Goal: Transaction & Acquisition: Purchase product/service

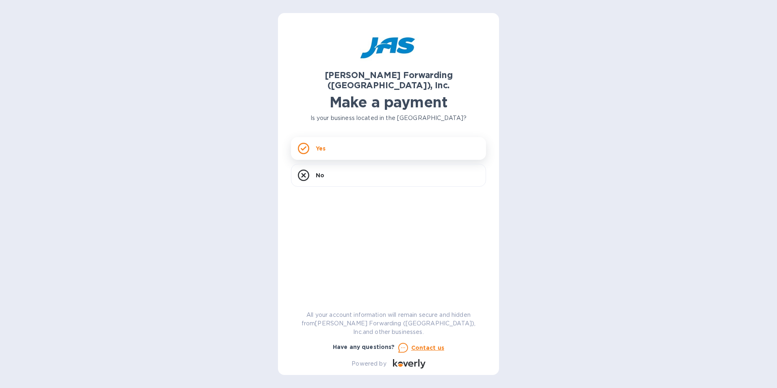
click at [359, 137] on div "Yes" at bounding box center [388, 148] width 195 height 23
click at [335, 140] on div "Yes" at bounding box center [388, 148] width 195 height 23
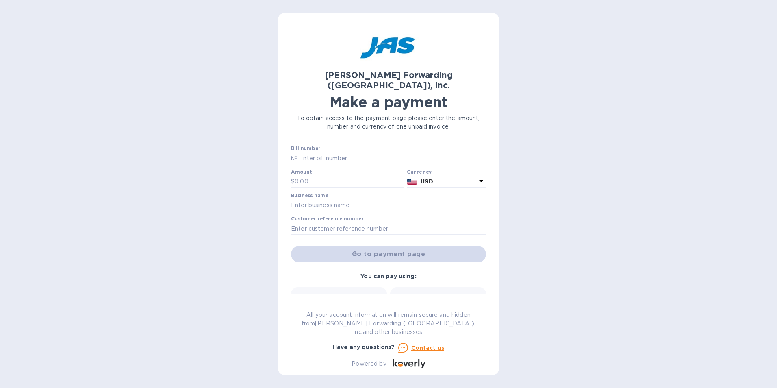
click at [335, 144] on input "text" at bounding box center [392, 158] width 189 height 12
type input "s"
type input "SFO503400594"
click at [335, 144] on input "text" at bounding box center [349, 182] width 109 height 12
type input "95.00"
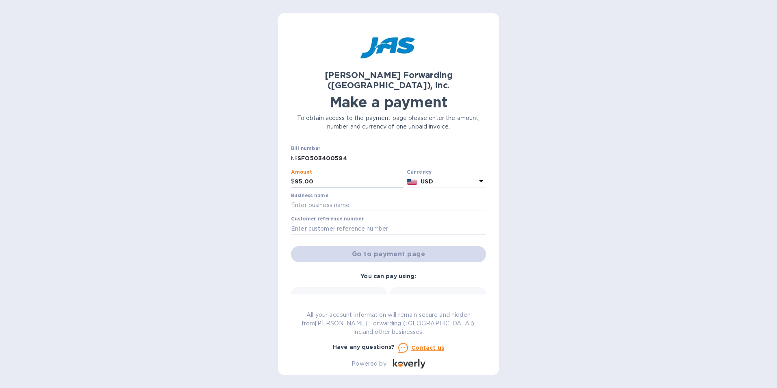
click at [335, 144] on input "text" at bounding box center [388, 205] width 195 height 12
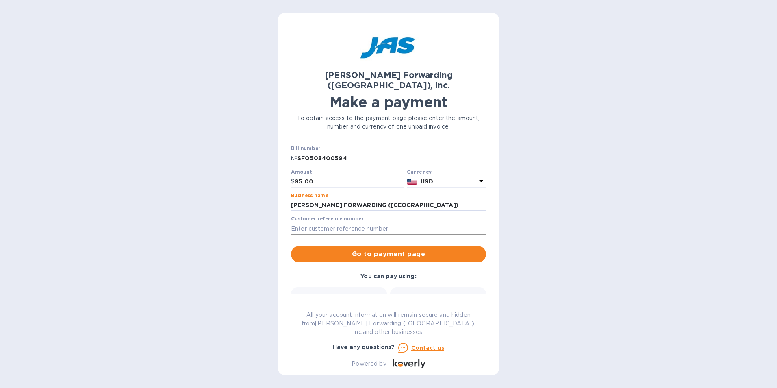
type input "JAS FORWARDING (USA)"
click at [335, 144] on input "text" at bounding box center [388, 228] width 195 height 12
type input "S508958186"
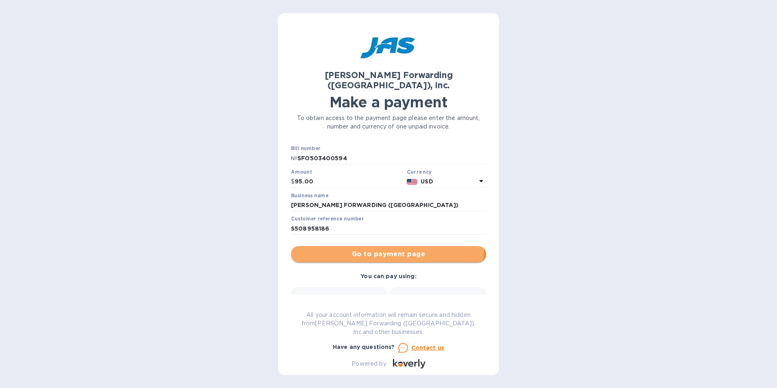
click at [335, 144] on span "Go to payment page" at bounding box center [389, 254] width 182 height 10
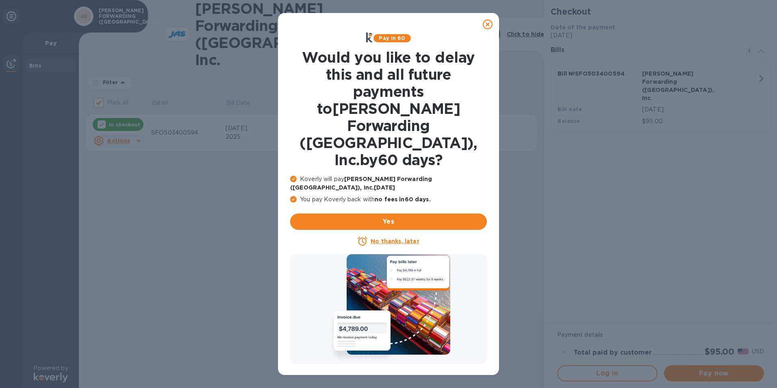
click at [335, 26] on icon at bounding box center [488, 25] width 10 height 10
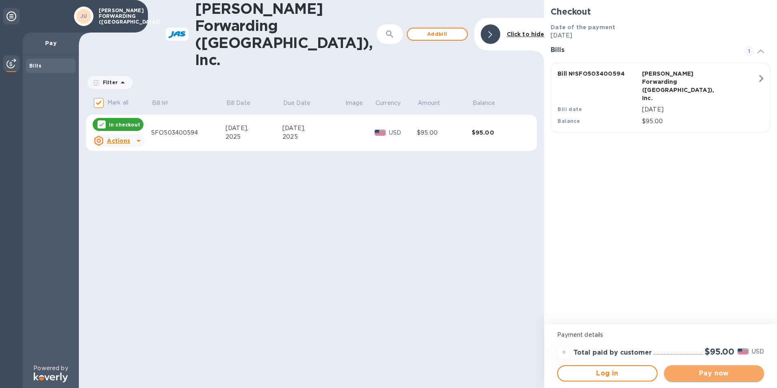
click at [335, 144] on span "Pay now" at bounding box center [714, 373] width 87 height 10
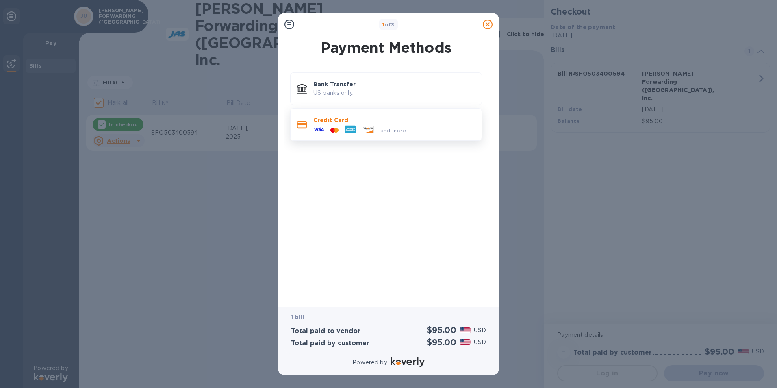
click at [335, 126] on icon at bounding box center [350, 130] width 11 height 8
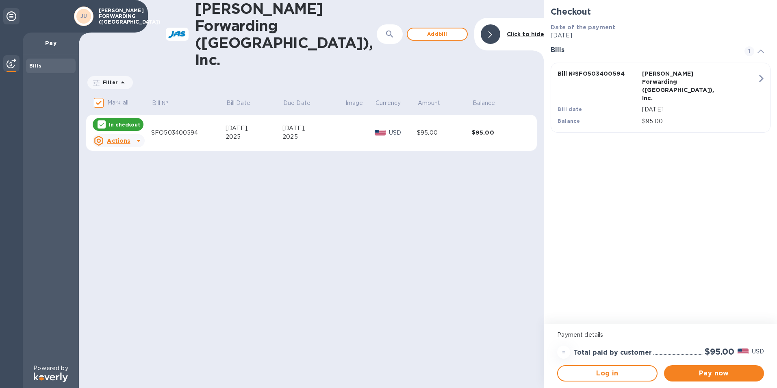
click at [136, 136] on icon at bounding box center [139, 141] width 10 height 10
click at [209, 130] on div at bounding box center [388, 194] width 777 height 388
click at [335, 144] on span "Pay now" at bounding box center [714, 373] width 87 height 10
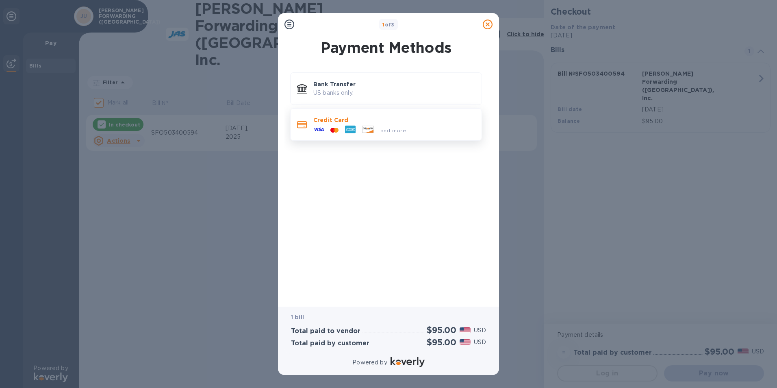
click at [335, 128] on span "and more..." at bounding box center [396, 130] width 30 height 6
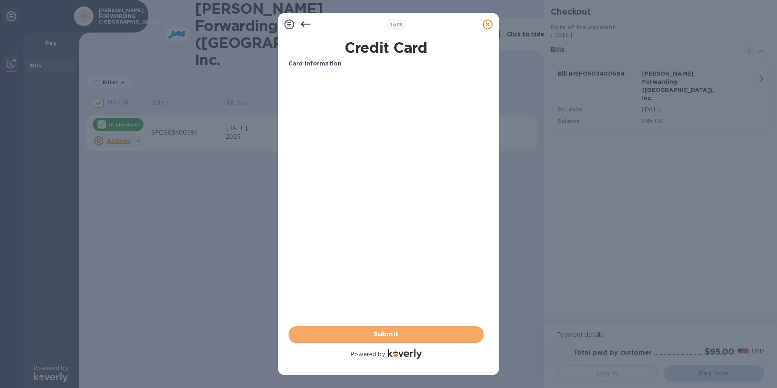
click at [335, 144] on span "Submit" at bounding box center [386, 334] width 182 height 10
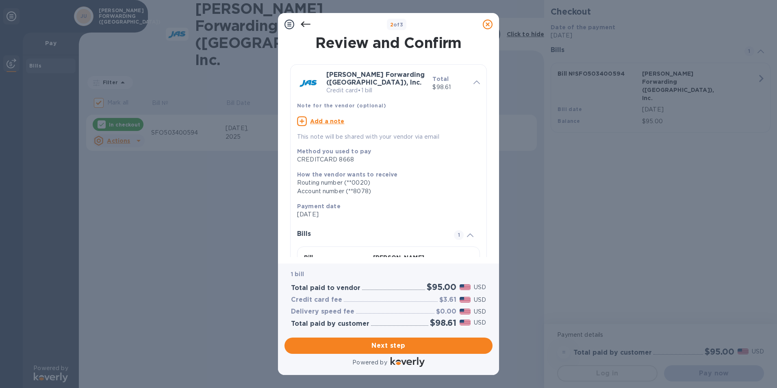
scroll to position [41, 0]
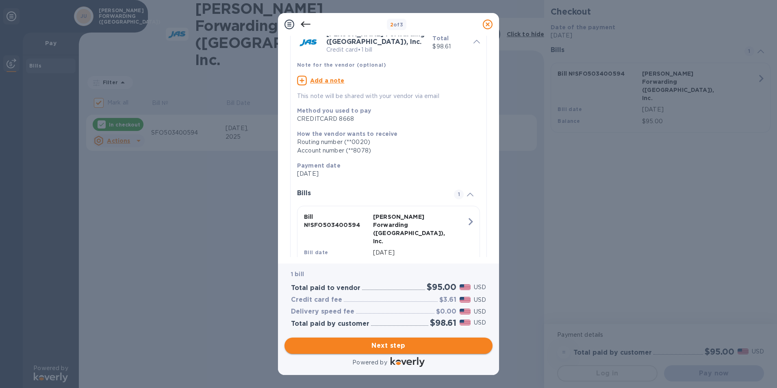
click at [335, 144] on span "Next step" at bounding box center [388, 346] width 195 height 10
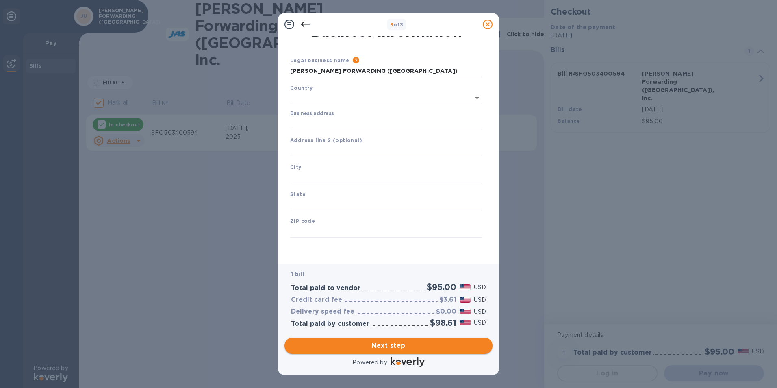
type input "United States"
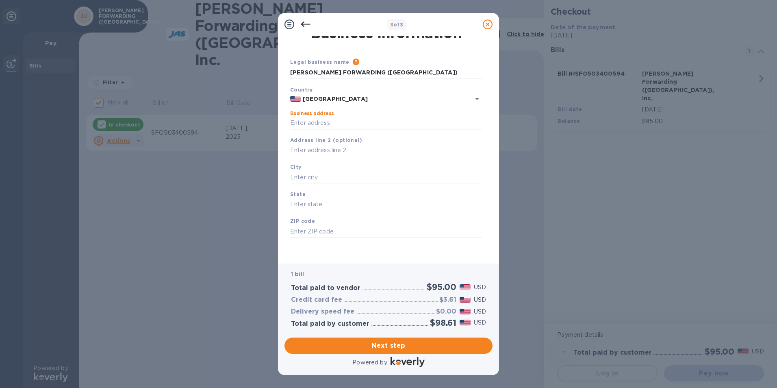
click at [335, 121] on input "Business address" at bounding box center [386, 123] width 192 height 12
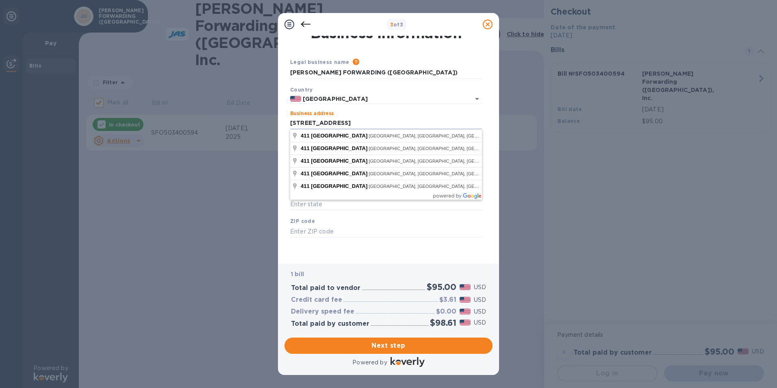
type input "411 30TH STREET"
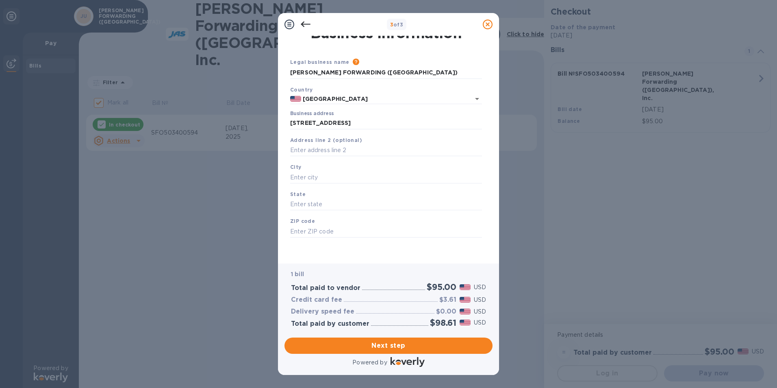
click at [335, 90] on div "Country United States" at bounding box center [386, 95] width 198 height 26
click at [312, 144] on input "text" at bounding box center [386, 177] width 192 height 12
type input "OAKLAND"
click at [315, 144] on input "text" at bounding box center [386, 204] width 192 height 12
type input "CA"
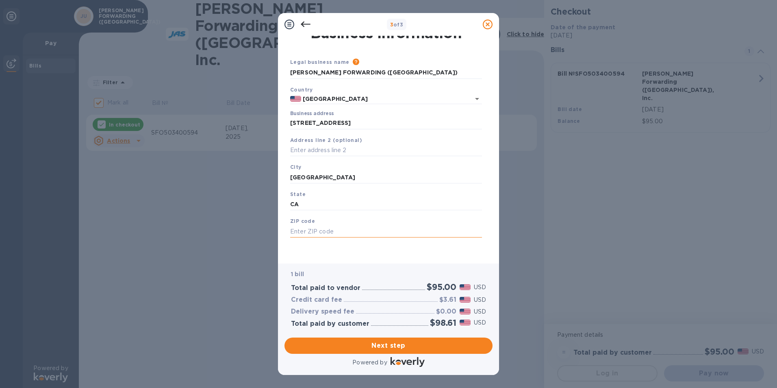
click at [316, 144] on input "text" at bounding box center [386, 231] width 192 height 12
type input "94609"
click at [335, 144] on span "Next step" at bounding box center [388, 346] width 195 height 10
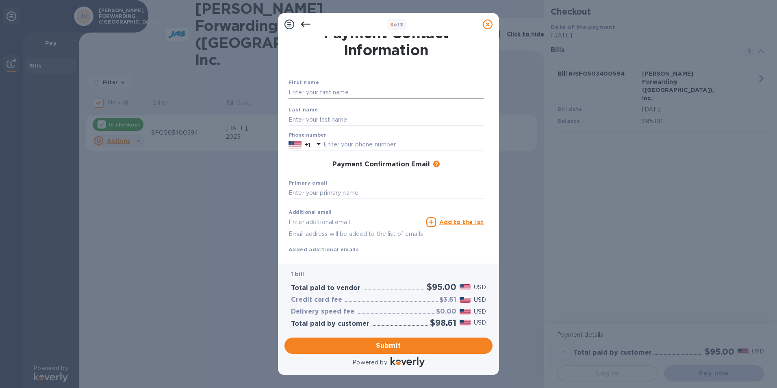
click at [298, 93] on input "text" at bounding box center [386, 93] width 195 height 12
type input "SHEILA"
click at [335, 122] on input "text" at bounding box center [386, 119] width 195 height 12
type input "HOLLANDER"
click at [335, 144] on input "text" at bounding box center [404, 145] width 160 height 12
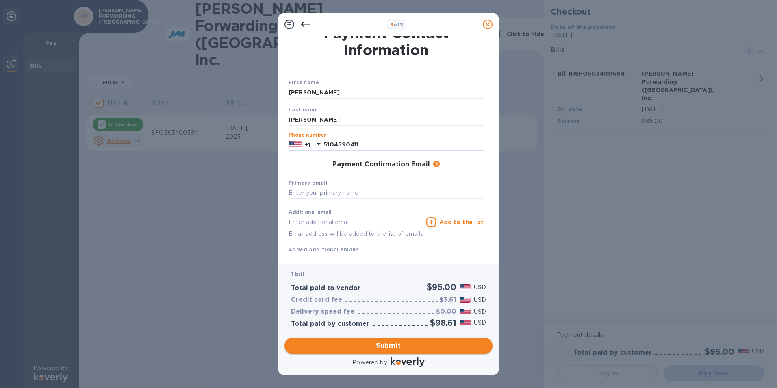
type input "5104590411"
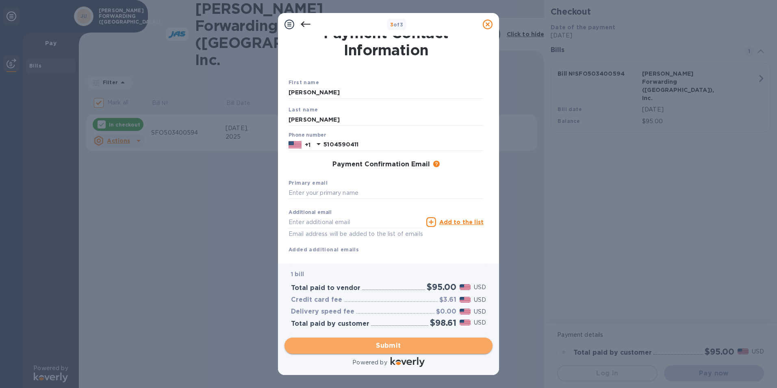
click at [335, 144] on span "Submit" at bounding box center [388, 346] width 195 height 10
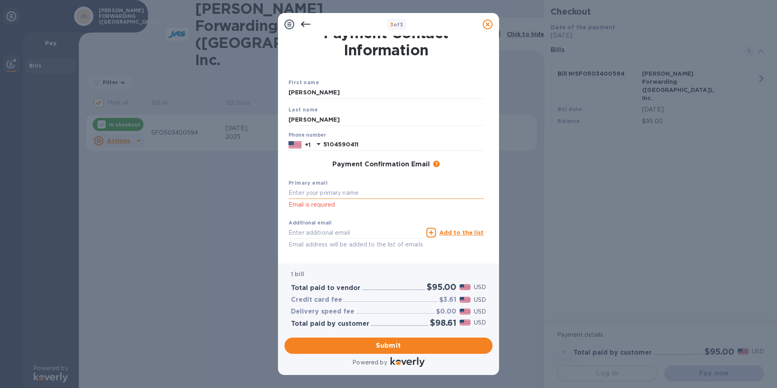
click at [329, 144] on input "text" at bounding box center [386, 193] width 195 height 12
type input "SHEILAHOLLANDER@GMAIL.COM"
click at [335, 144] on span "Submit" at bounding box center [388, 346] width 195 height 10
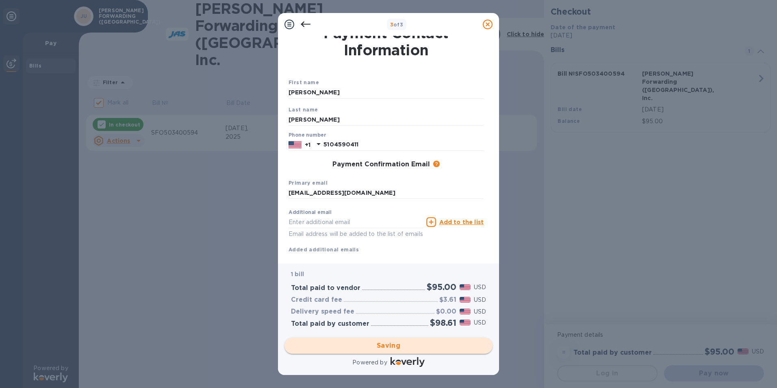
checkbox input "false"
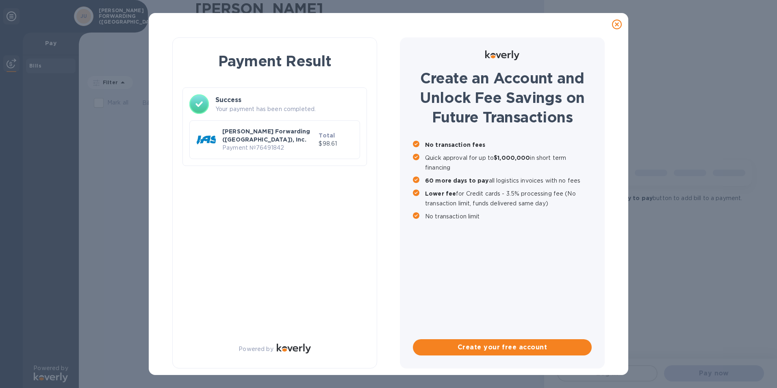
scroll to position [0, 0]
